Goal: Task Accomplishment & Management: Complete application form

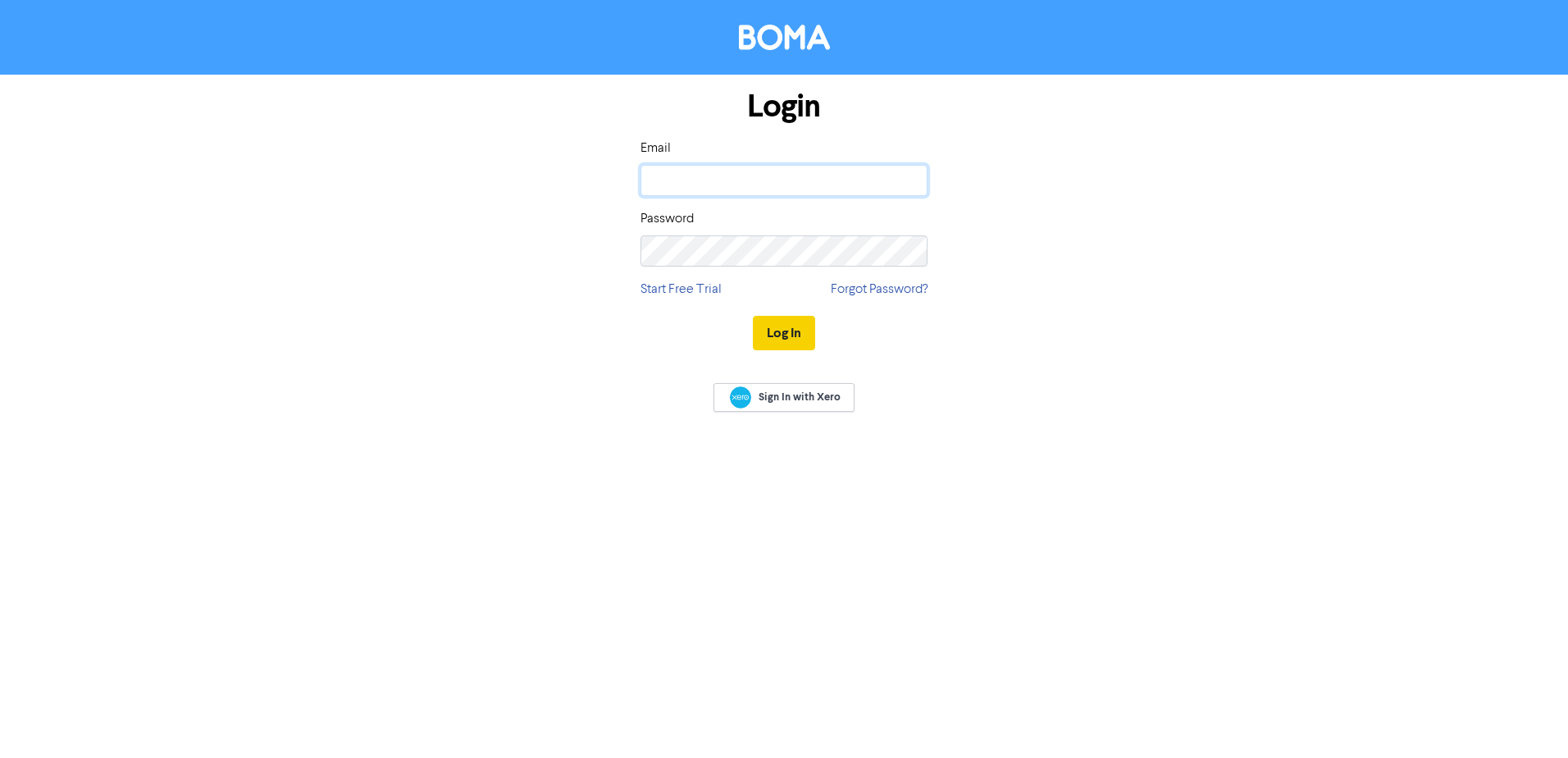
type input "[EMAIL_ADDRESS][DOMAIN_NAME]"
click at [775, 323] on button "Log In" at bounding box center [783, 332] width 63 height 34
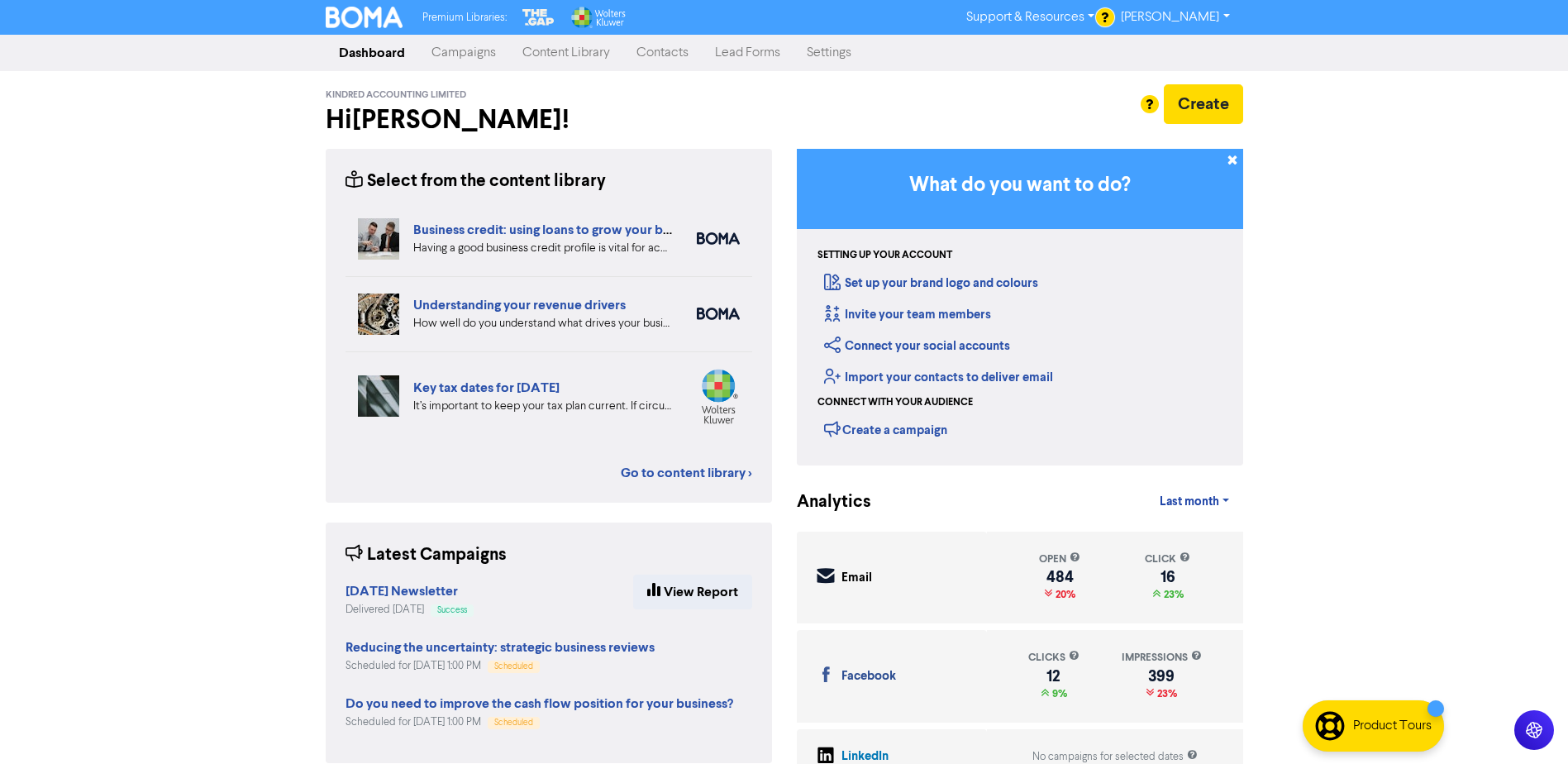
click at [661, 61] on link "Contacts" at bounding box center [662, 52] width 78 height 33
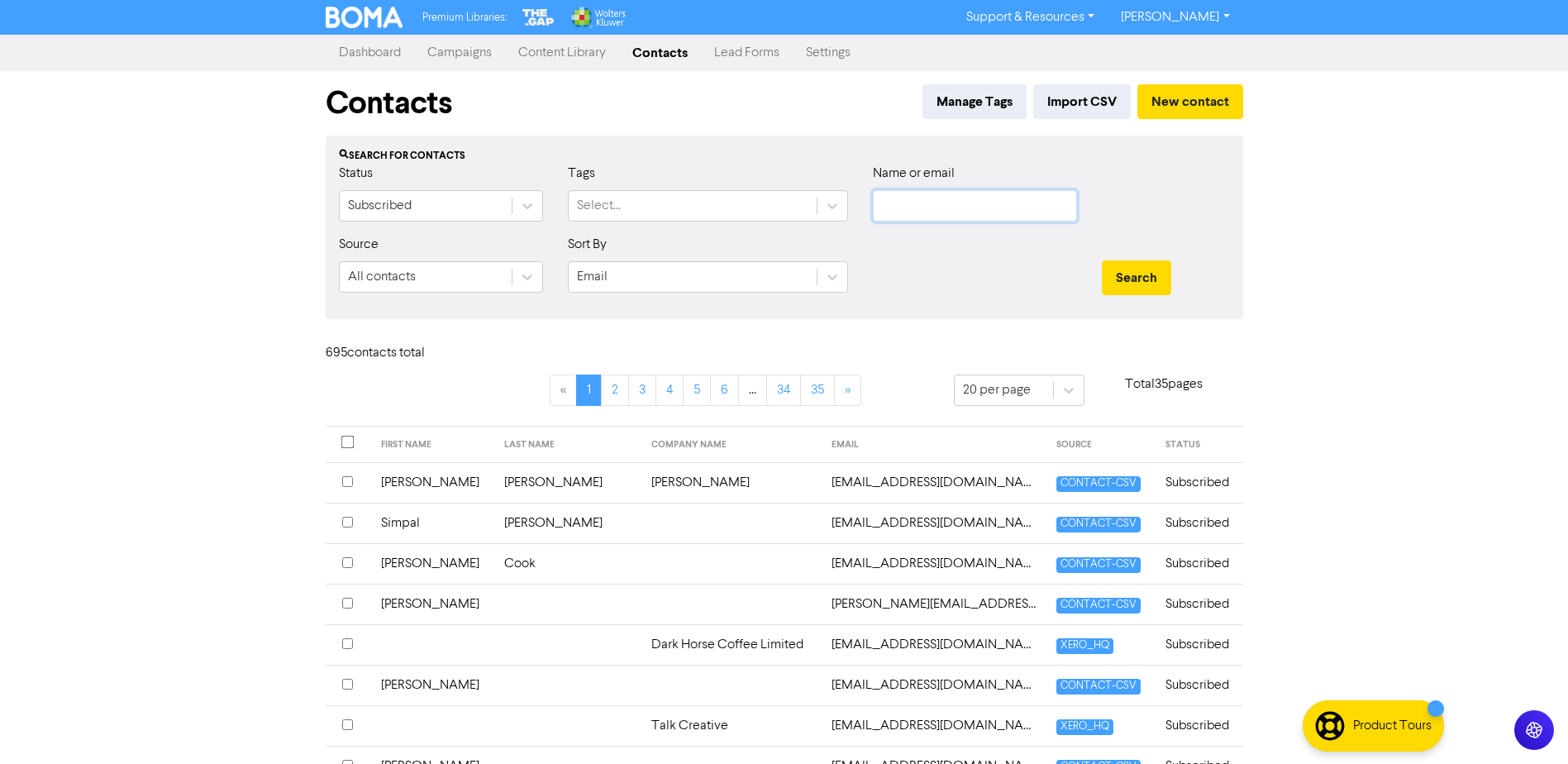
click at [925, 211] on input "text" at bounding box center [975, 205] width 204 height 31
click at [964, 215] on input "text" at bounding box center [975, 205] width 204 height 31
click at [1102, 260] on button "Search" at bounding box center [1136, 277] width 69 height 35
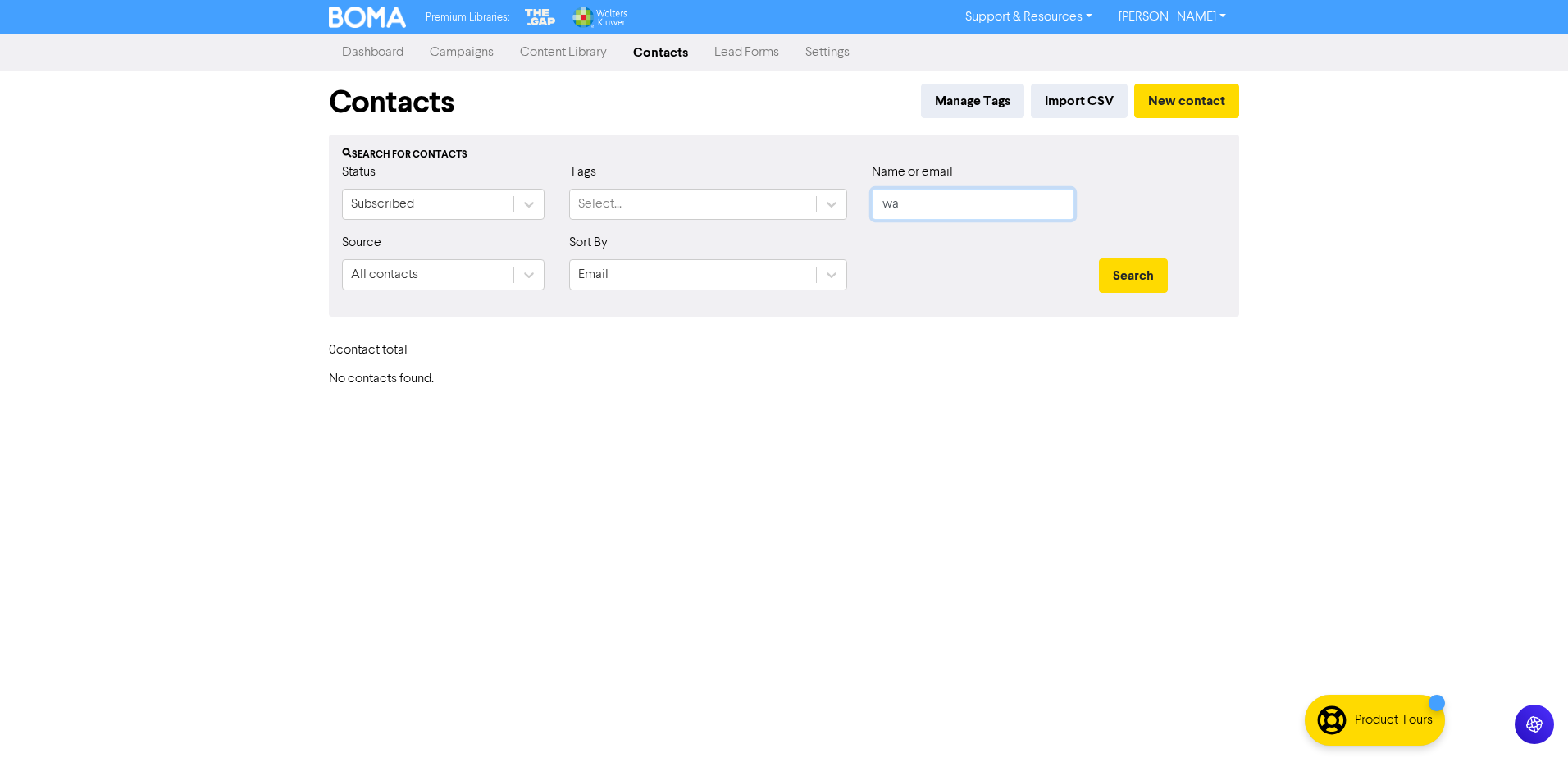
type input "w"
type input "[PERSON_NAME]"
click at [1098, 258] on button "Search" at bounding box center [1133, 275] width 69 height 34
click at [1151, 108] on button "New contact" at bounding box center [1186, 100] width 105 height 34
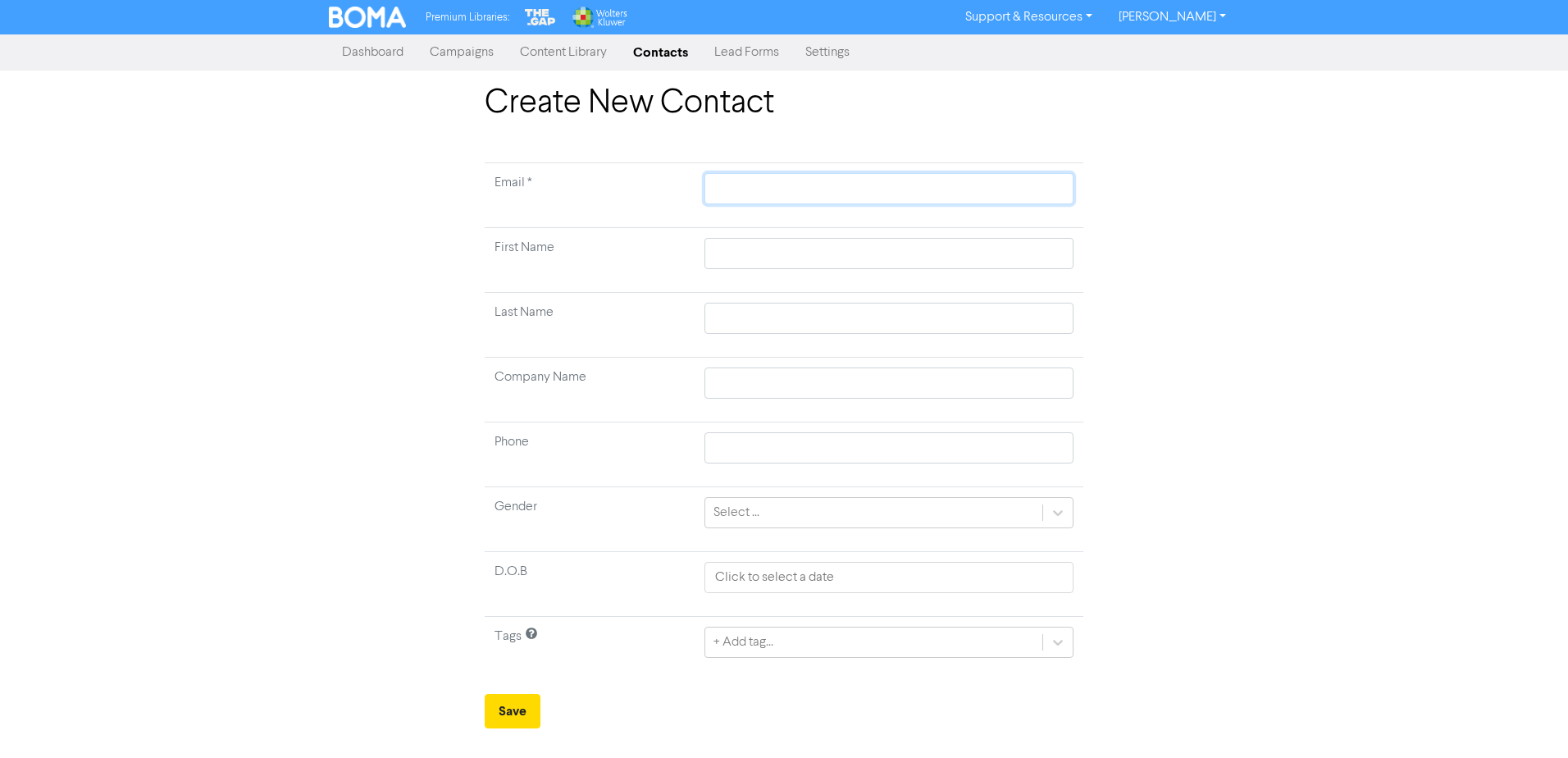
drag, startPoint x: 721, startPoint y: 190, endPoint x: 1359, endPoint y: 417, distance: 677.2
click at [721, 190] on input "text" at bounding box center [889, 188] width 369 height 31
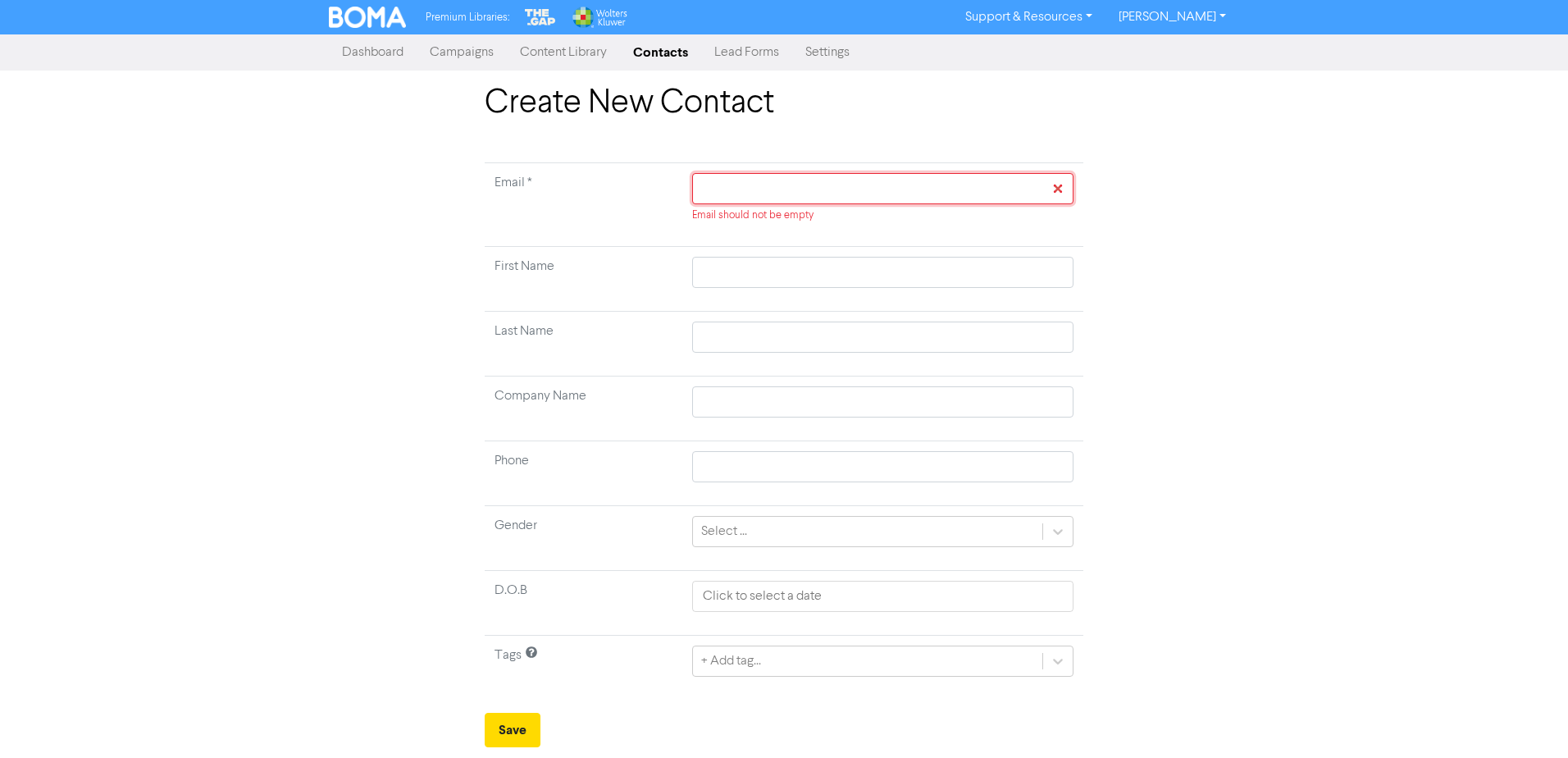
click at [697, 189] on input "text" at bounding box center [883, 188] width 381 height 31
paste input "[EMAIL_ADDRESS][DOMAIN_NAME]"
type input "[EMAIL_ADDRESS][DOMAIN_NAME]"
click at [705, 190] on input "[EMAIL_ADDRESS][DOMAIN_NAME]" at bounding box center [883, 188] width 381 height 31
click at [698, 192] on input "[EMAIL_ADDRESS][DOMAIN_NAME]" at bounding box center [883, 188] width 381 height 31
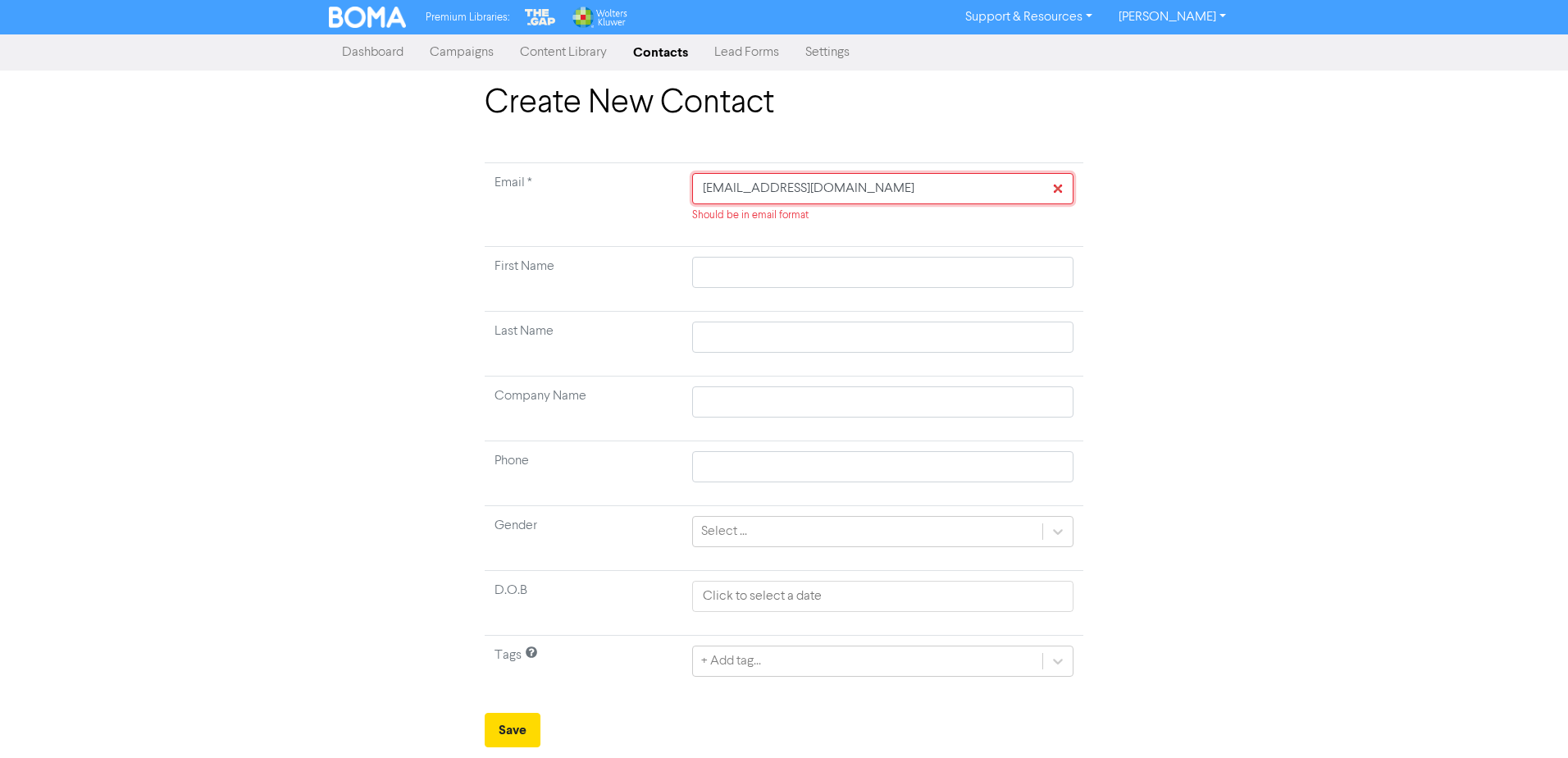
type input "[EMAIL_ADDRESS][DOMAIN_NAME]"
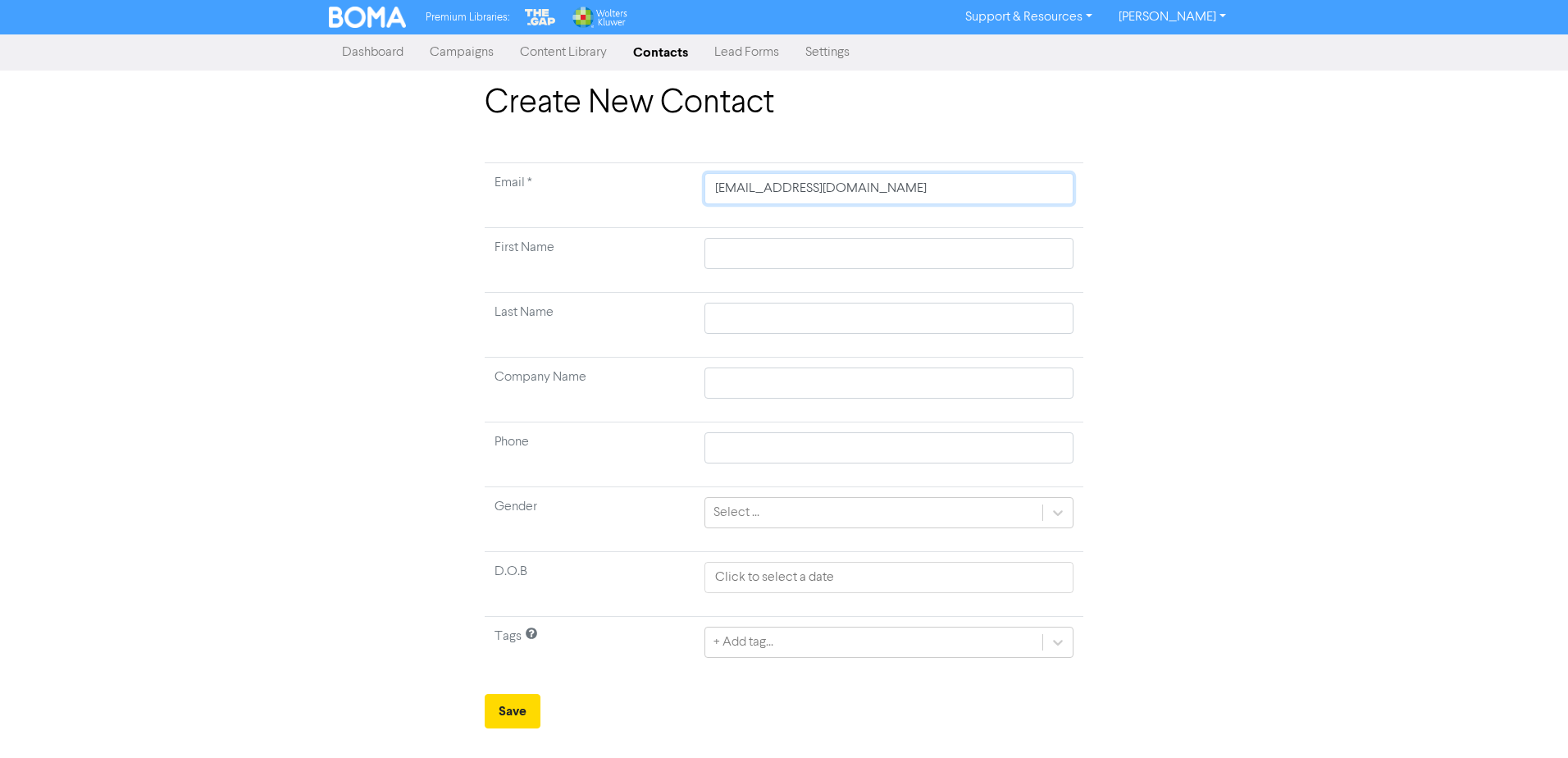
type input "[EMAIL_ADDRESS][DOMAIN_NAME]"
click at [714, 254] on input "text" at bounding box center [889, 253] width 369 height 31
type input "G"
type input "Gr"
type input "Grt"
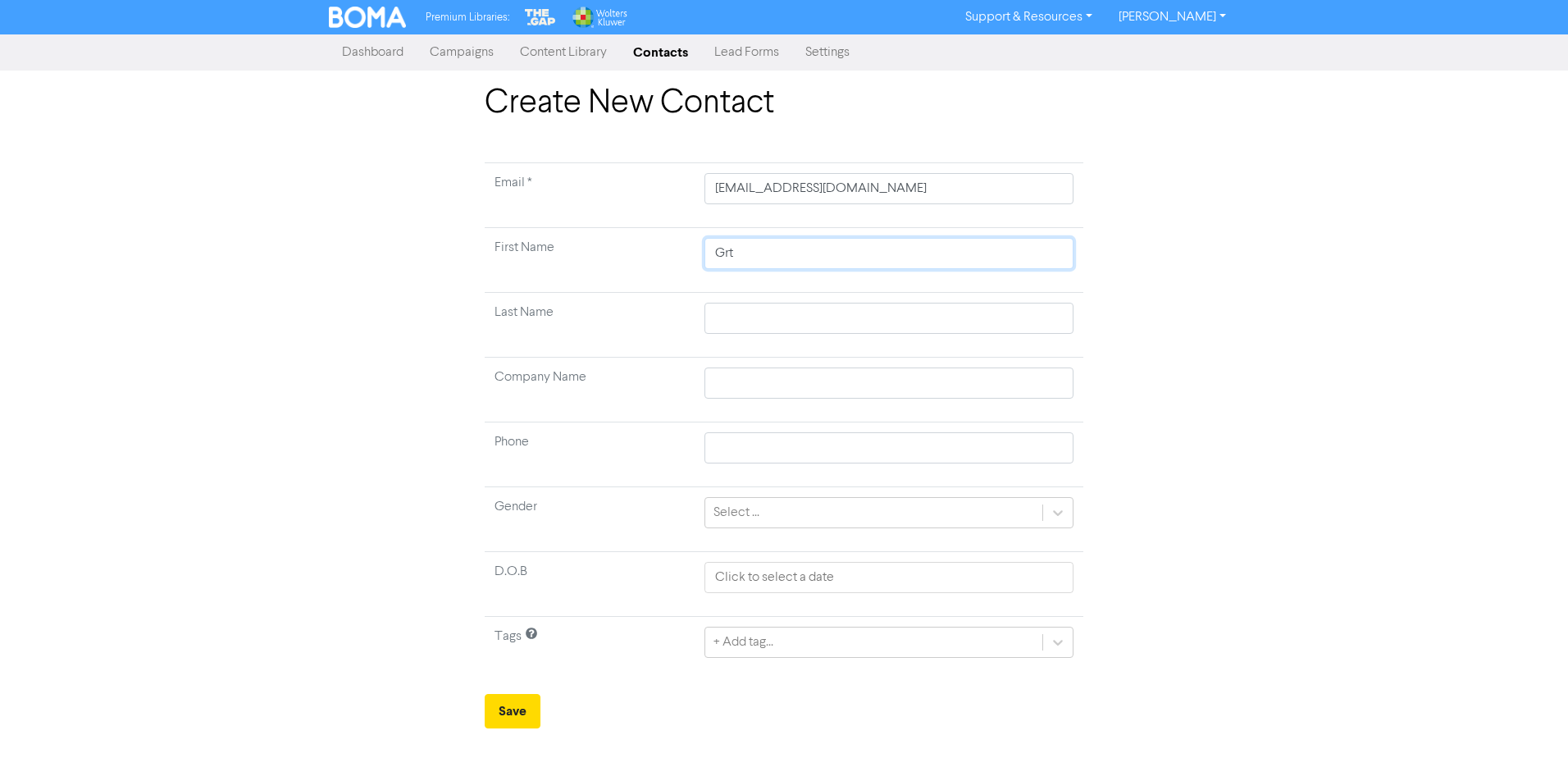
type input "Grta"
type input "Grtan"
type input "Grta"
type input "Grt"
type input "Gr"
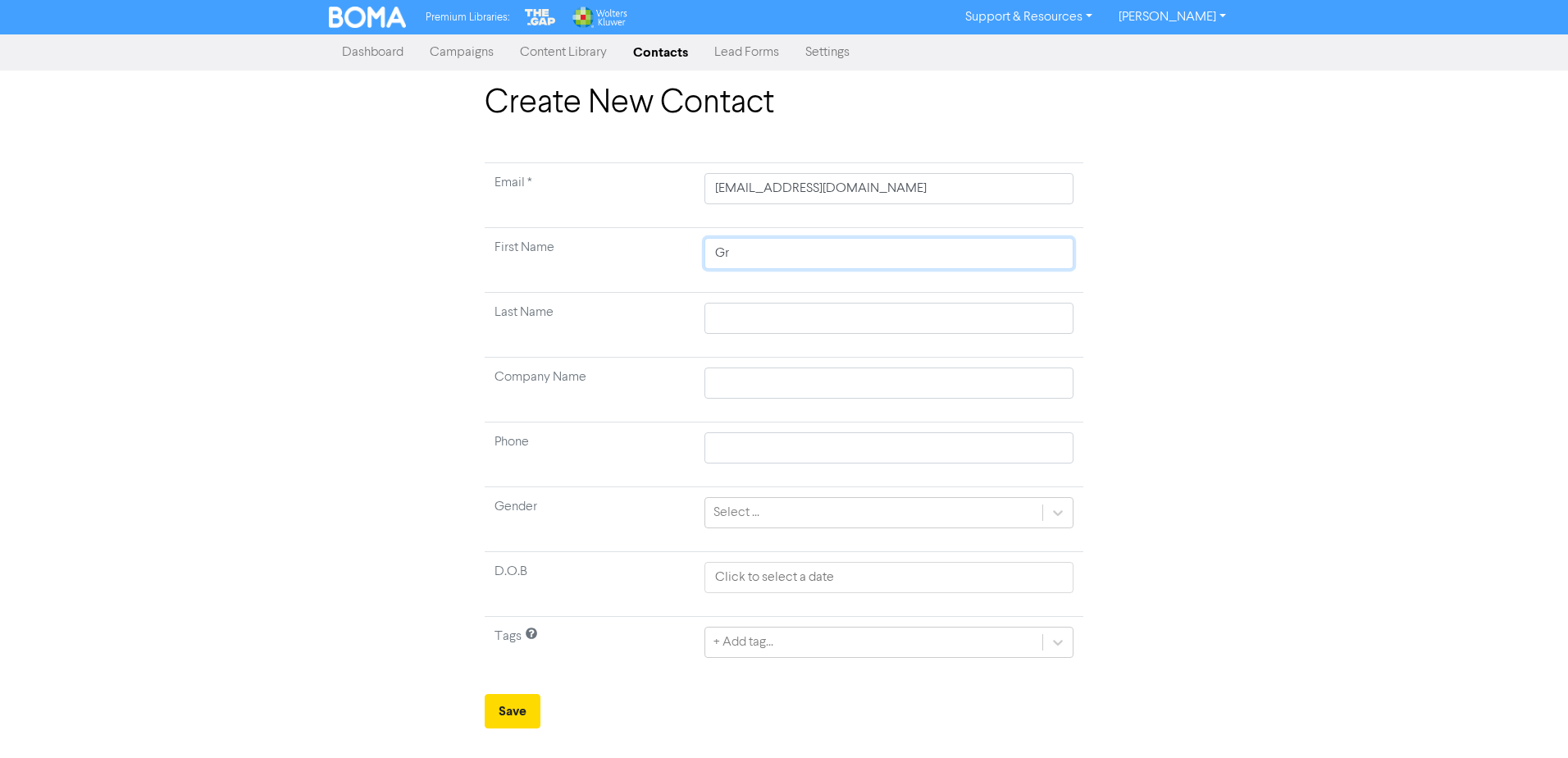
type input "Gra"
type input "Gr"
type input "Gra"
type input "Gran"
type input "Grant"
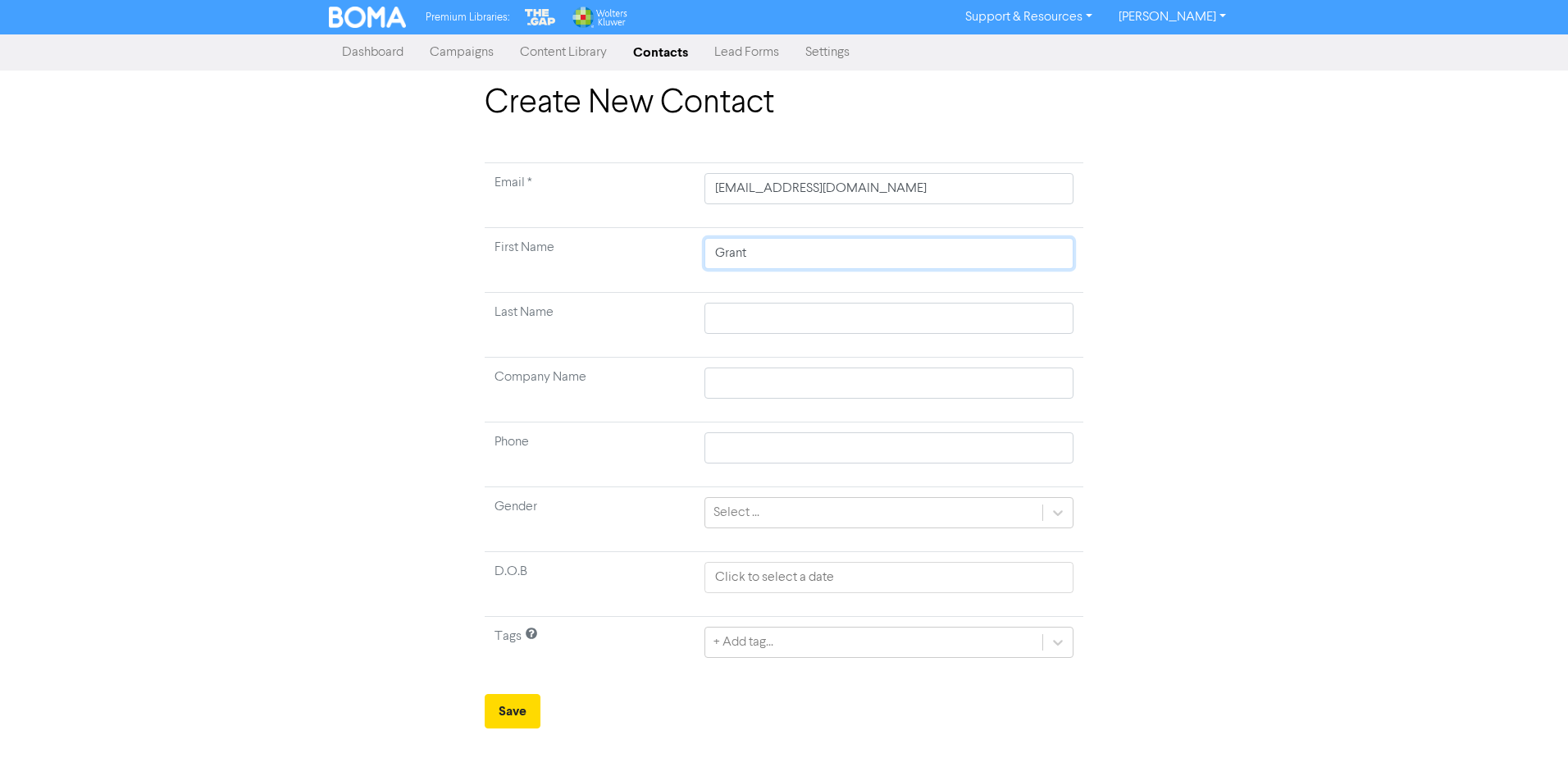
type input "Grant"
click at [721, 318] on input "text" at bounding box center [889, 317] width 369 height 31
type input "L"
type input "O"
type input "Ol"
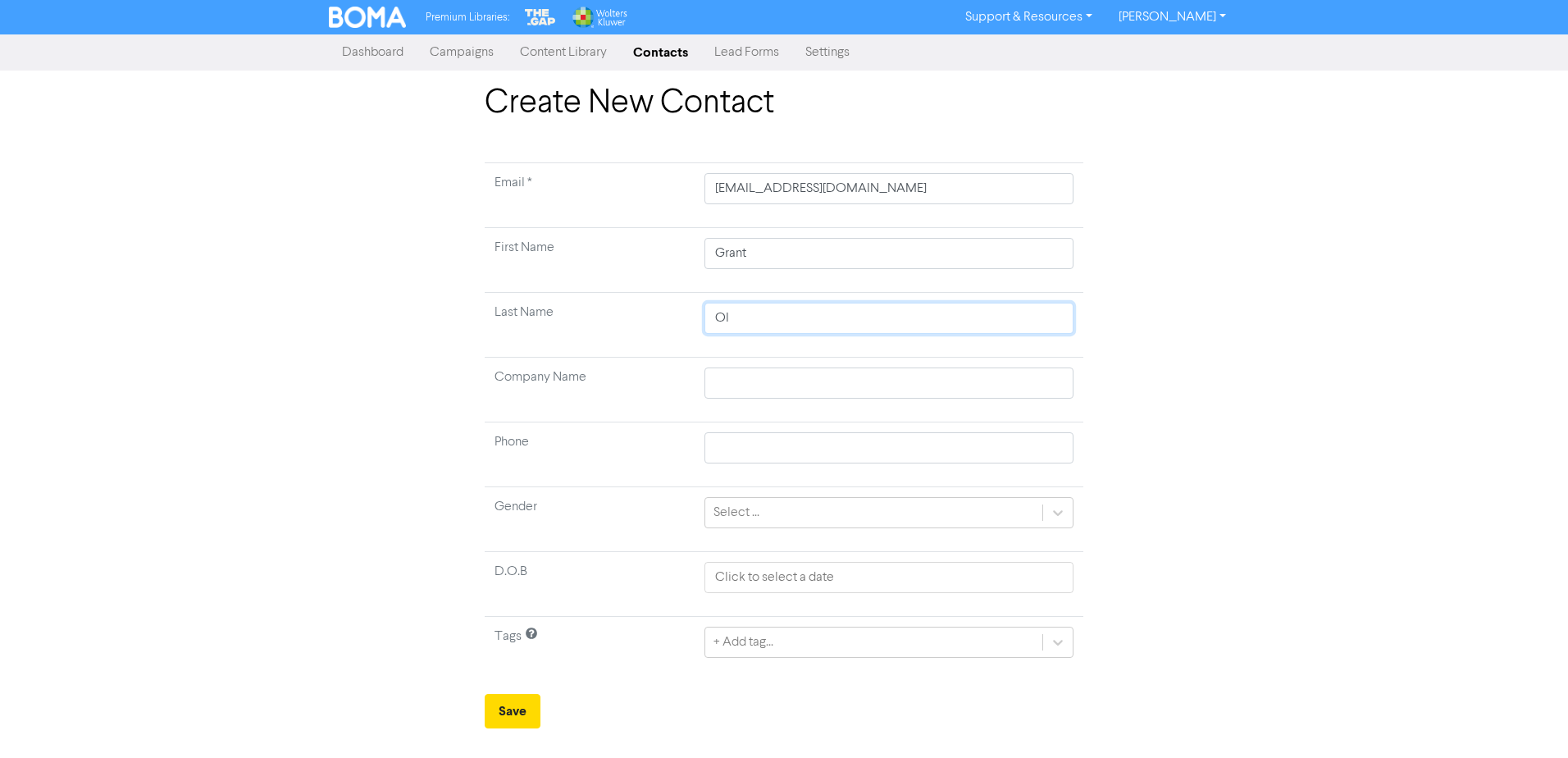
type input "Oli"
type input "Oliv"
type input "Olive"
type input "[PERSON_NAME]"
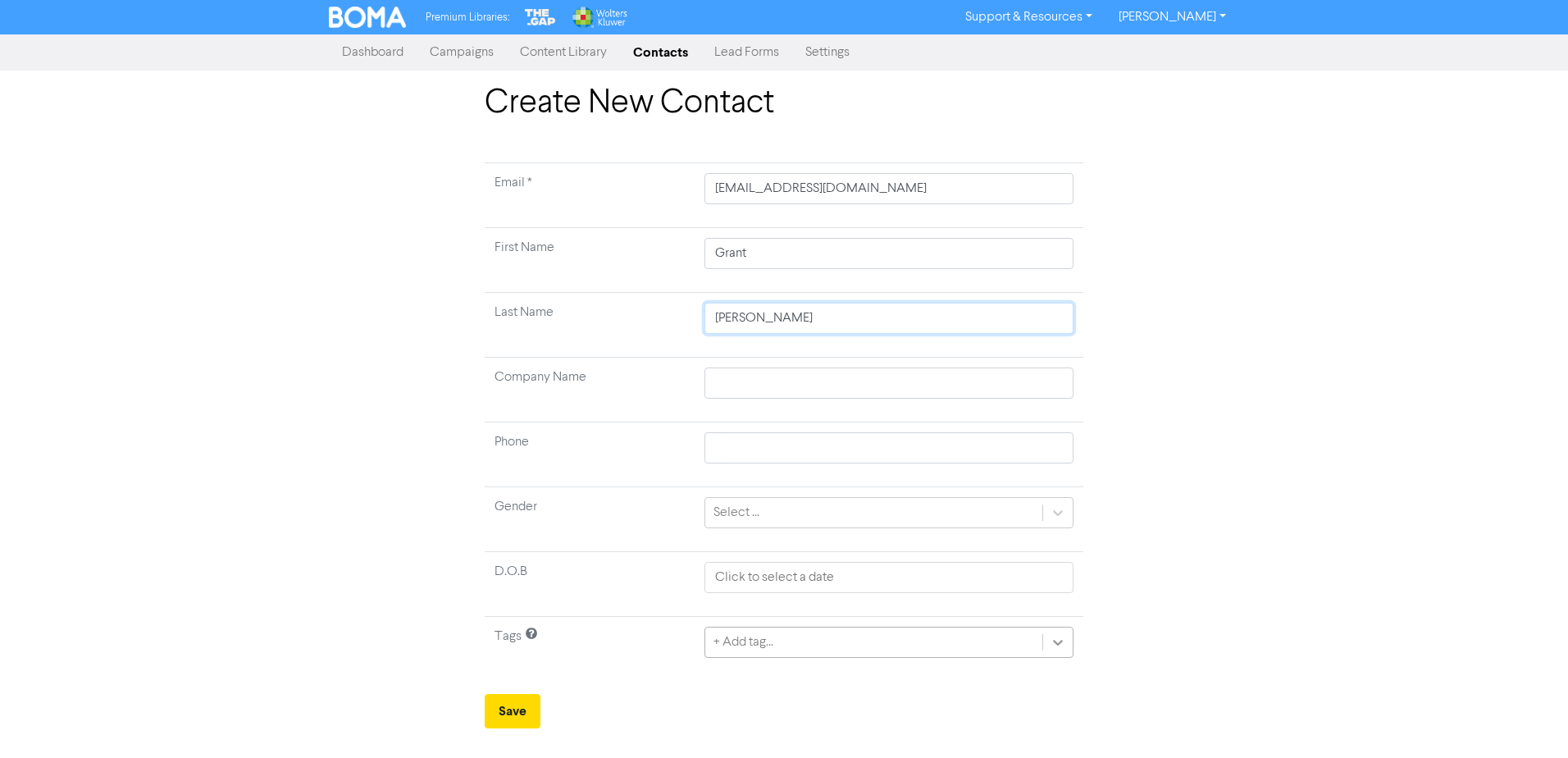
type input "[PERSON_NAME]"
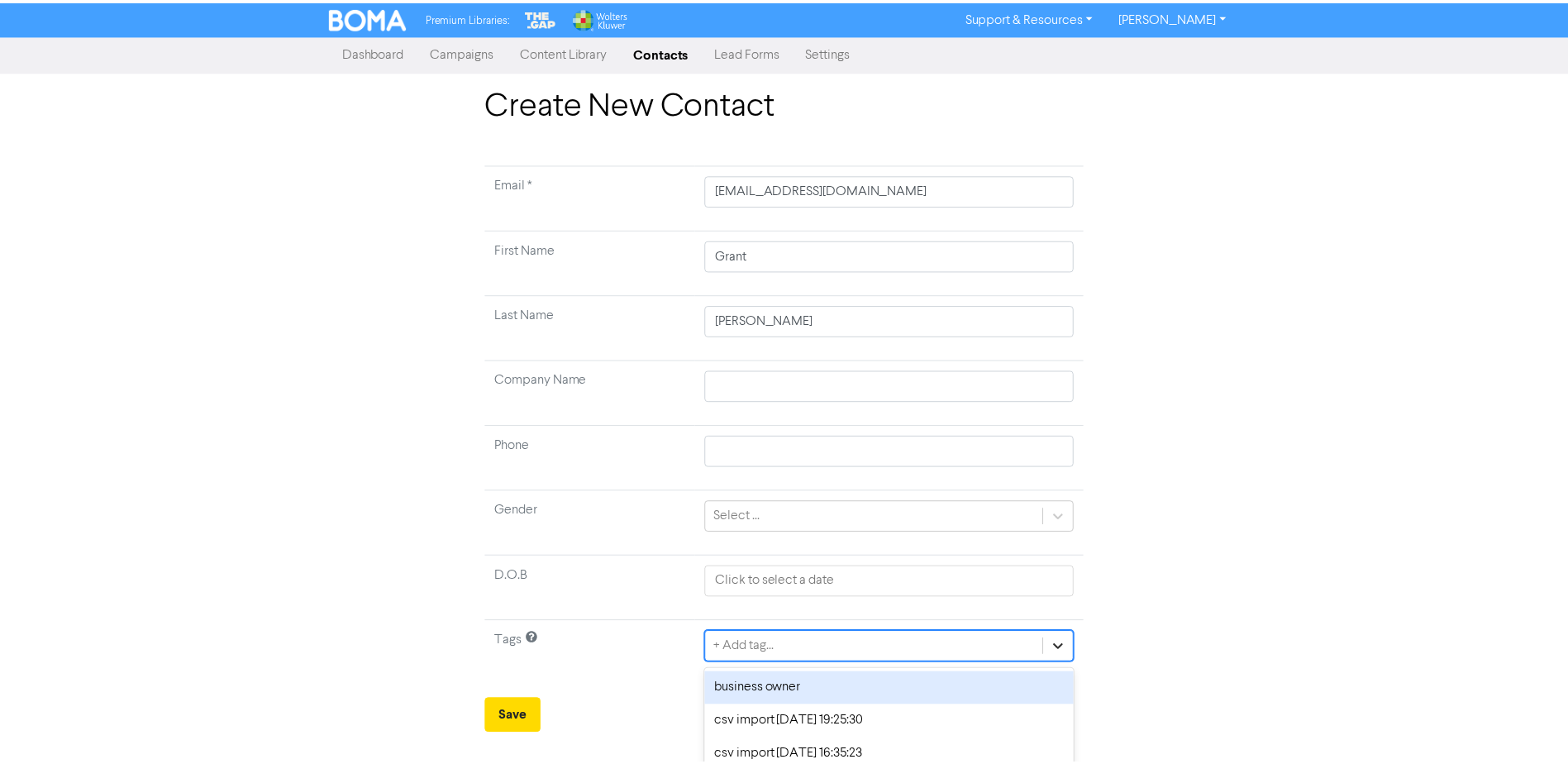
scroll to position [154, 0]
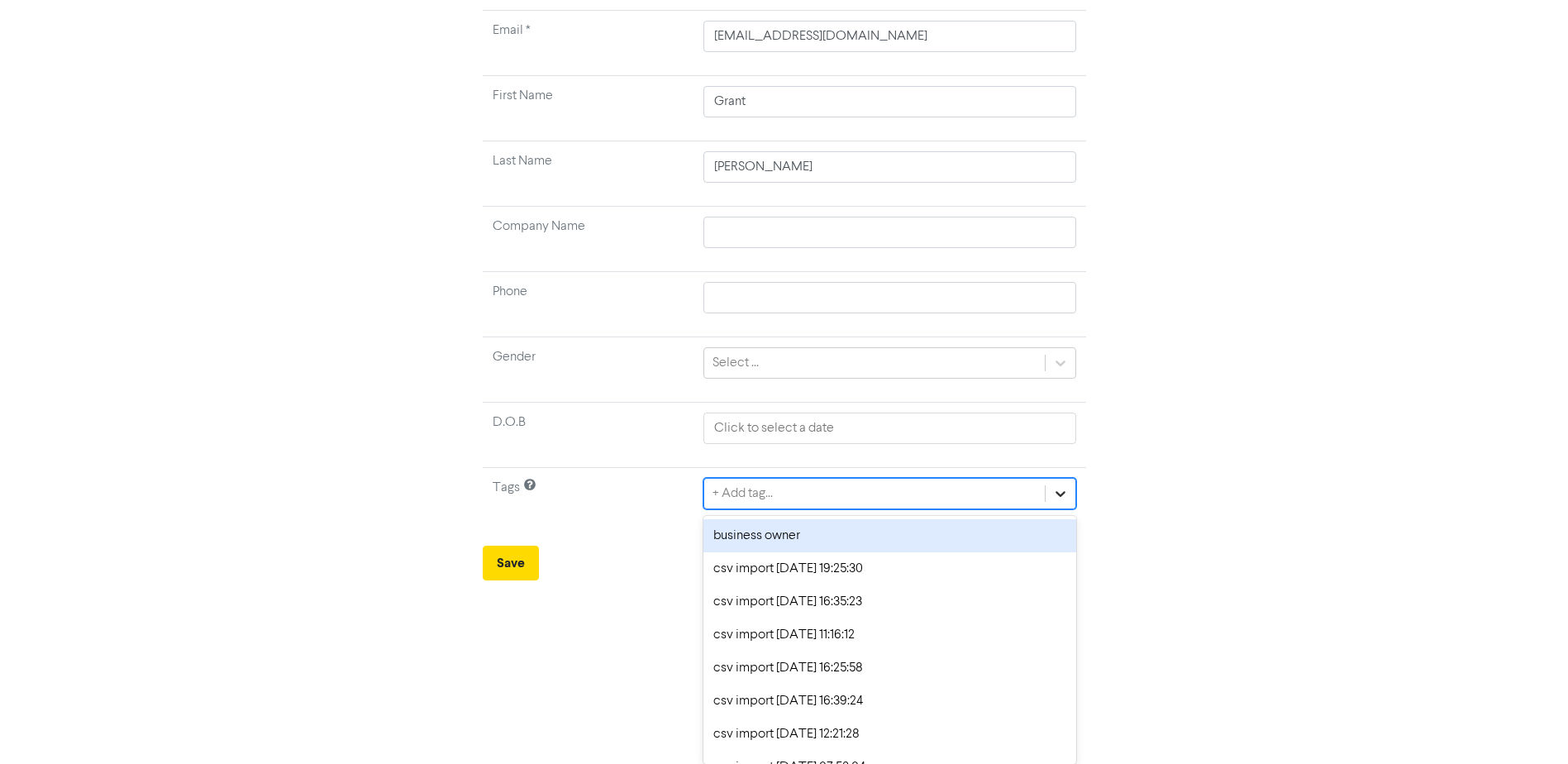
click at [1066, 509] on div "option business owner focused, 1 of 14. 14 results available. Use Up and Down t…" at bounding box center [889, 493] width 372 height 31
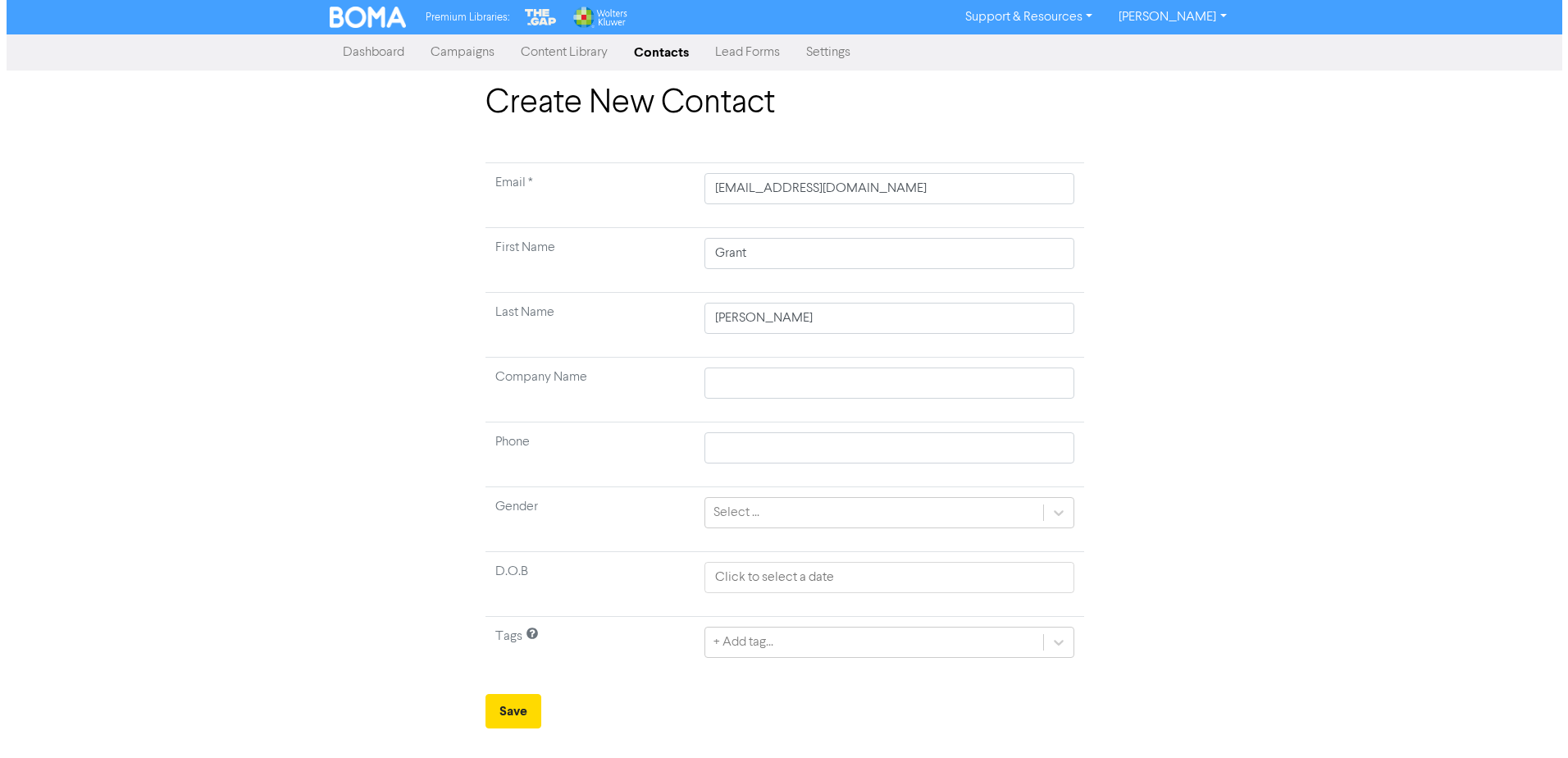
scroll to position [0, 0]
click at [469, 689] on html "Premium Libraries: Support & Resources Video Tutorials FAQ & Guides Marketing E…" at bounding box center [784, 379] width 1568 height 758
click at [505, 702] on button "Save" at bounding box center [512, 710] width 55 height 34
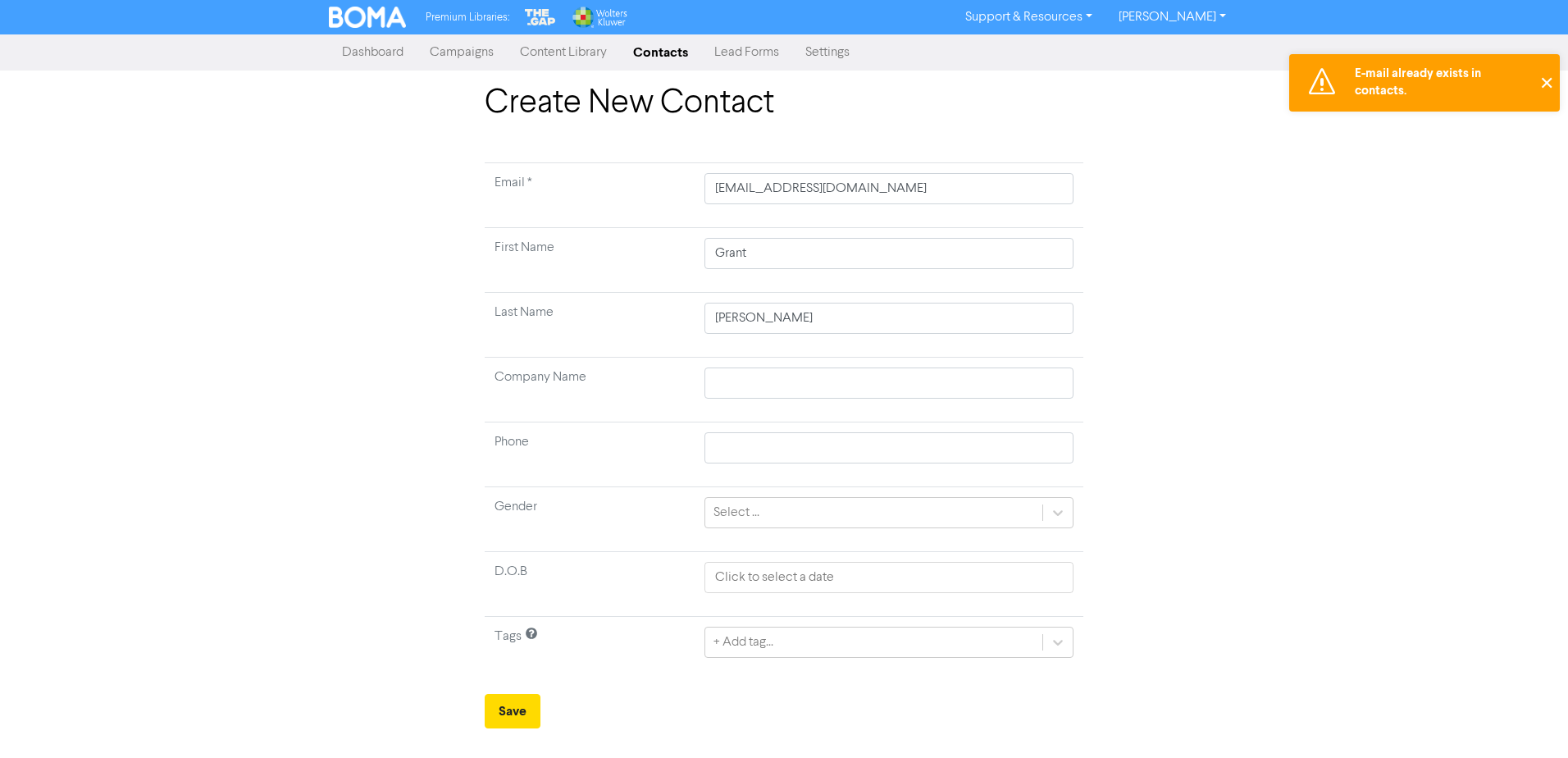
click at [1542, 80] on button "✕" at bounding box center [1546, 82] width 27 height 57
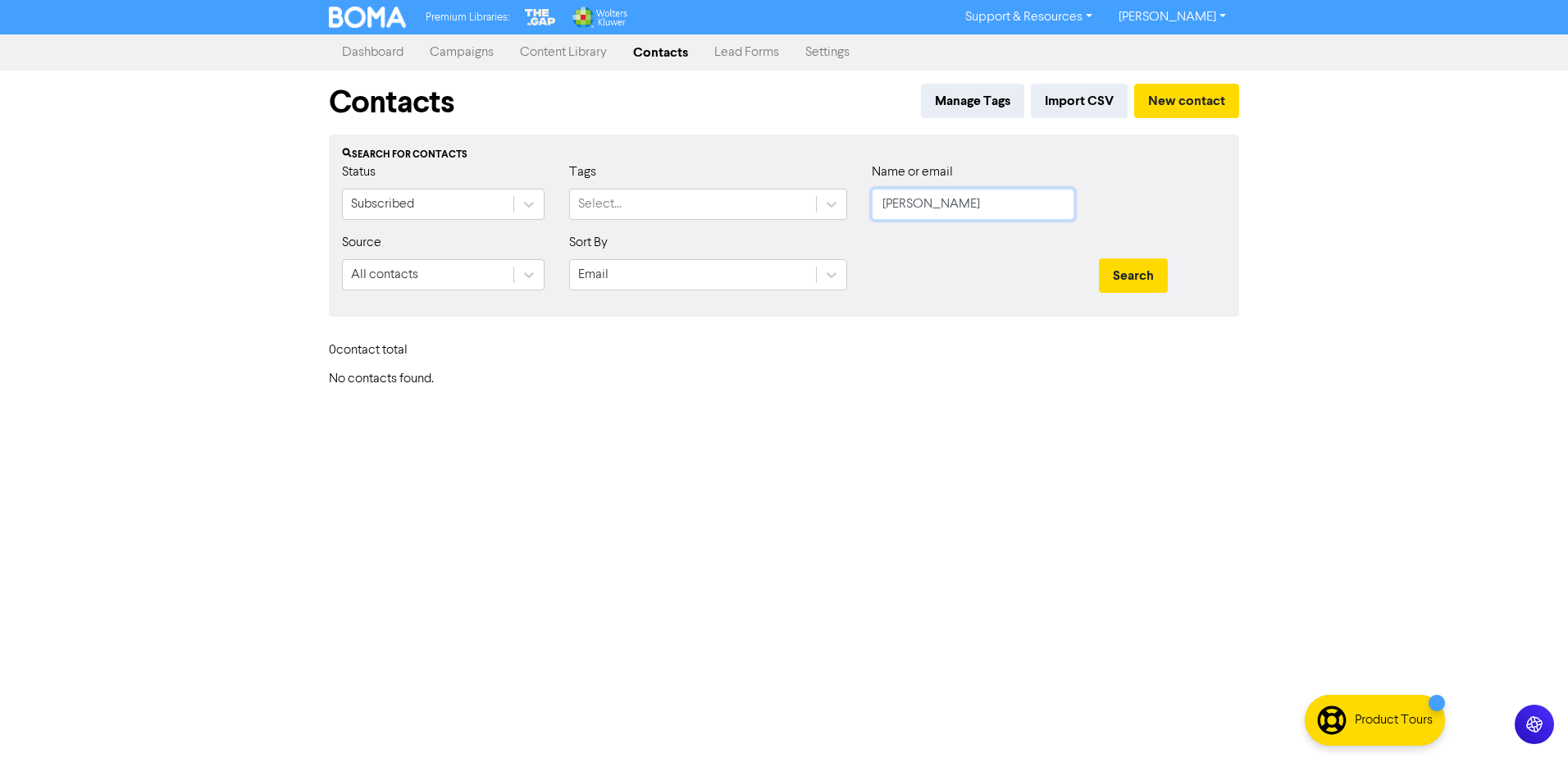
click at [973, 212] on input "[PERSON_NAME]" at bounding box center [973, 204] width 203 height 31
drag, startPoint x: 973, startPoint y: 212, endPoint x: 890, endPoint y: 382, distance: 189.2
click at [780, 217] on div "Status Subscribed Tags Select... Name or email [PERSON_NAME]" at bounding box center [783, 197] width 908 height 71
type input "l"
type input "[PERSON_NAME]"
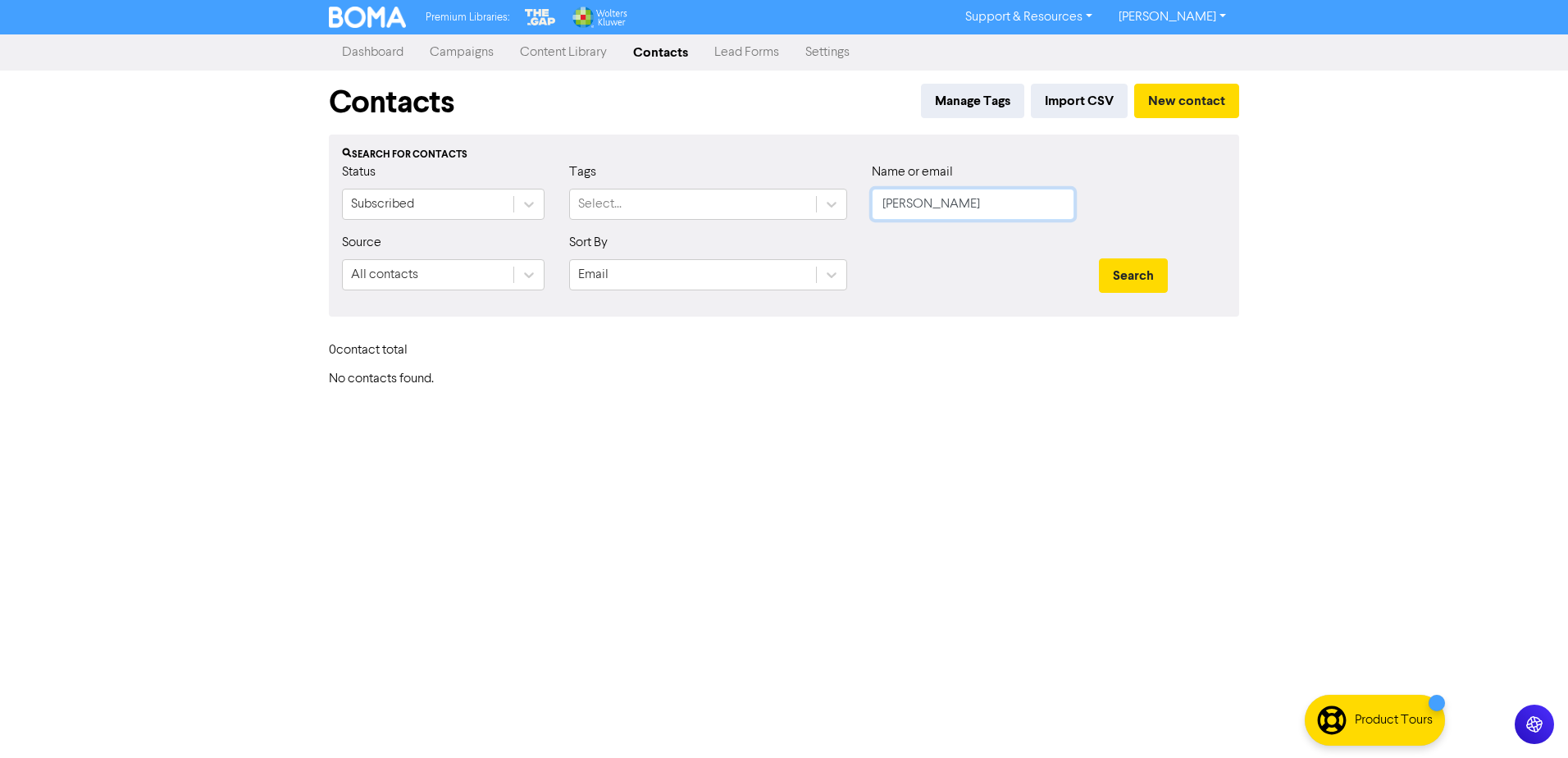
click at [1098, 258] on button "Search" at bounding box center [1133, 275] width 69 height 34
